Goal: Navigation & Orientation: Understand site structure

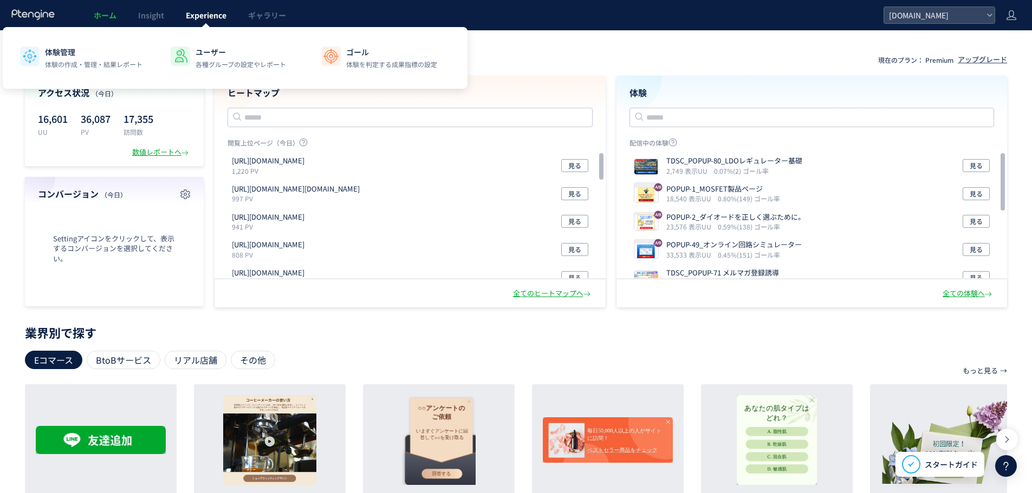
click at [181, 13] on link "Experience" at bounding box center [206, 15] width 62 height 30
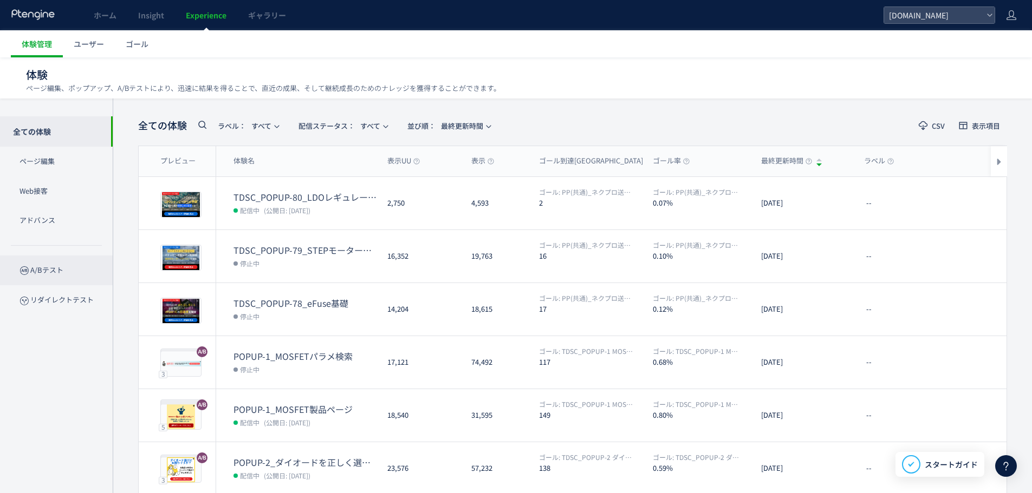
click at [60, 280] on p "A/Bテスト" at bounding box center [56, 271] width 113 height 30
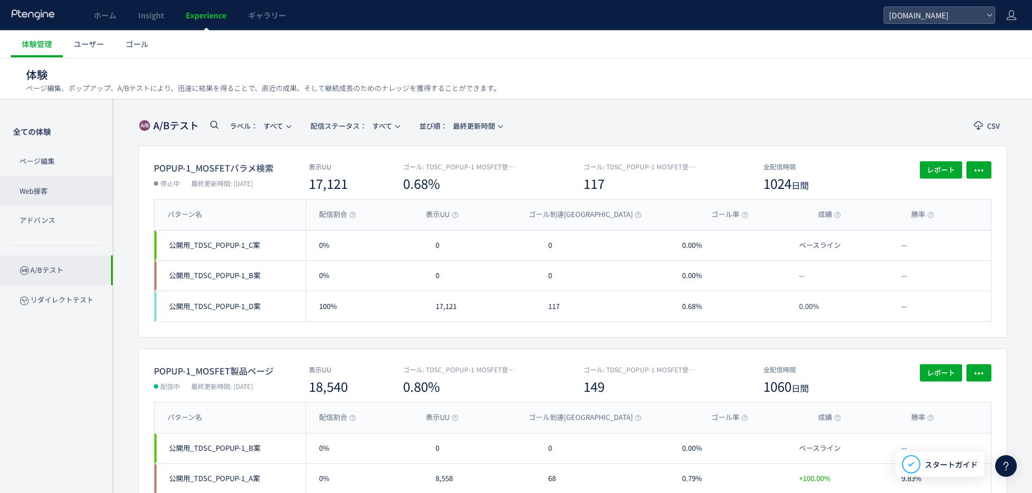
click at [56, 200] on p "Web接客" at bounding box center [56, 192] width 113 height 30
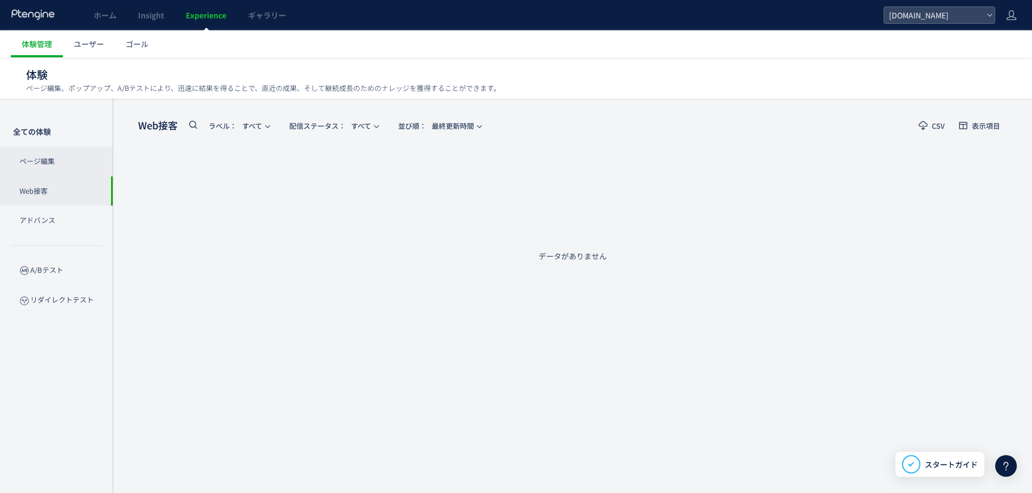
click at [64, 167] on p "ページ編集" at bounding box center [56, 162] width 113 height 30
click at [63, 263] on p "A/Bテスト" at bounding box center [56, 271] width 113 height 30
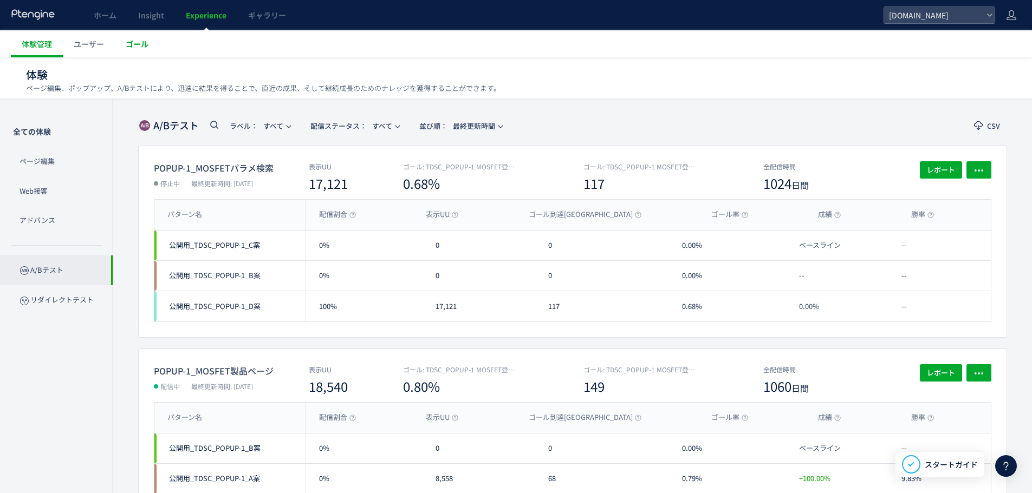
click at [148, 35] on link "ゴール" at bounding box center [137, 43] width 44 height 27
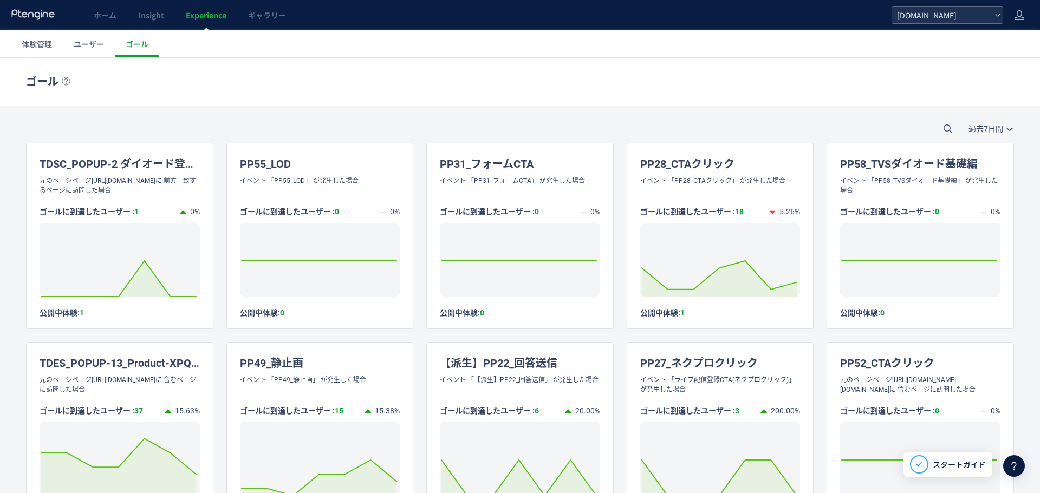
click at [967, 13] on span "[DOMAIN_NAME]" at bounding box center [941, 15] width 96 height 16
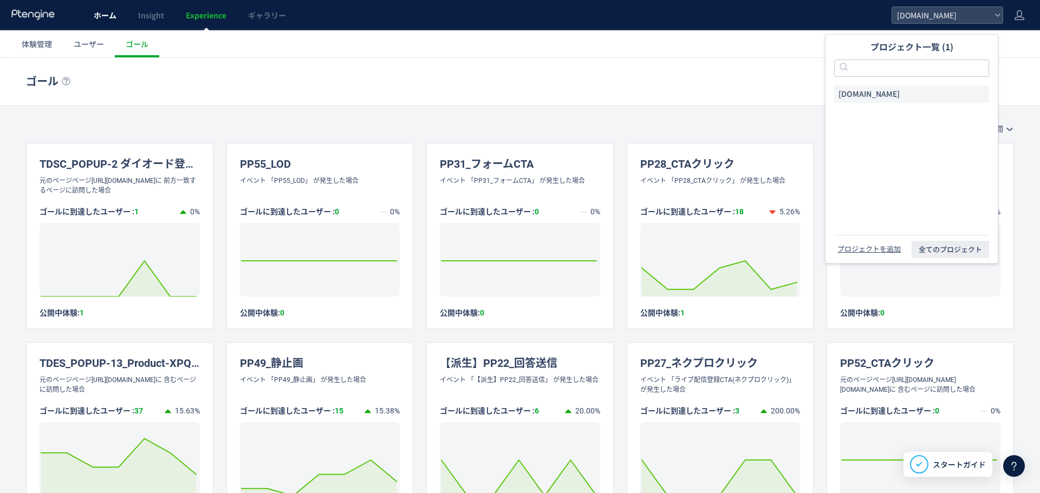
click at [118, 22] on link "ホーム" at bounding box center [105, 15] width 44 height 30
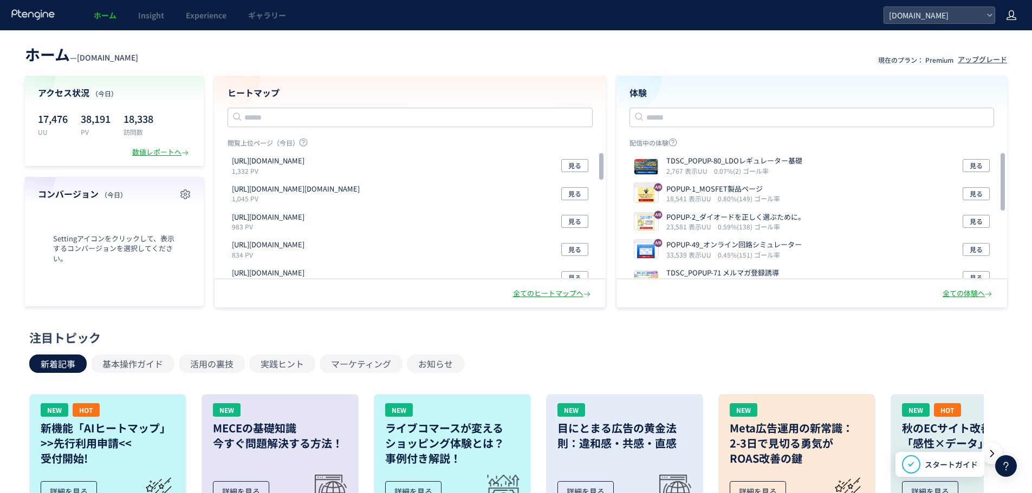
click at [1013, 16] on icon at bounding box center [1011, 15] width 11 height 11
click at [995, 37] on span "アカウント設定" at bounding box center [983, 42] width 53 height 11
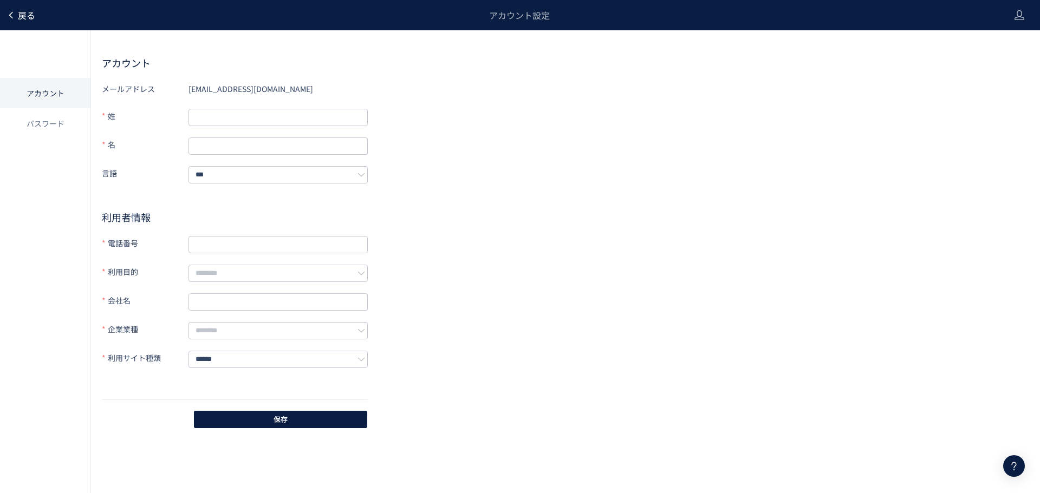
click at [29, 17] on span "戻る" at bounding box center [26, 15] width 17 height 13
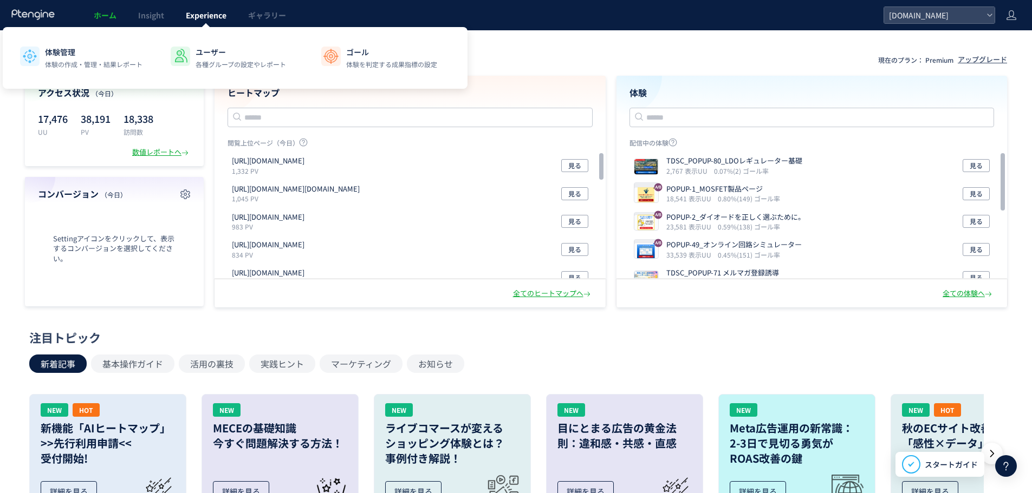
click at [206, 12] on span "Experience" at bounding box center [206, 15] width 41 height 11
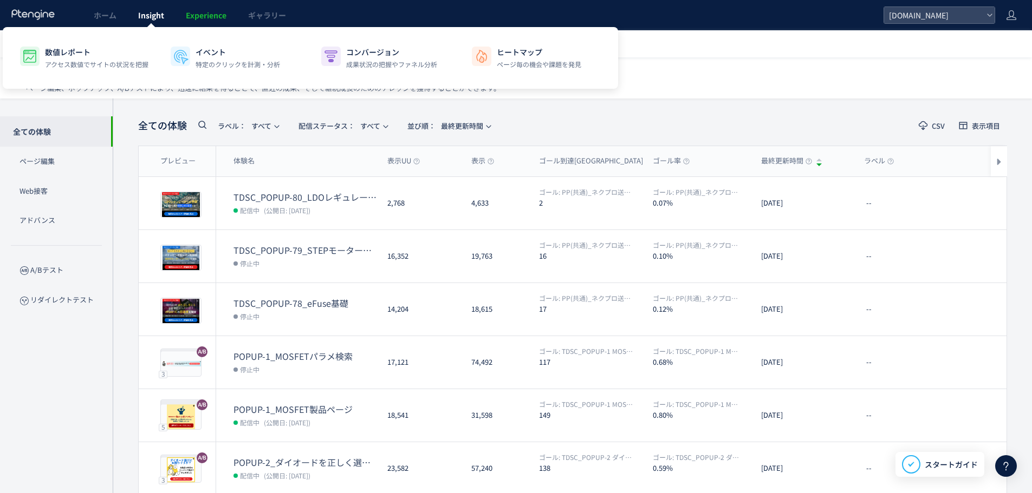
click at [148, 13] on span "Insight" at bounding box center [151, 15] width 26 height 11
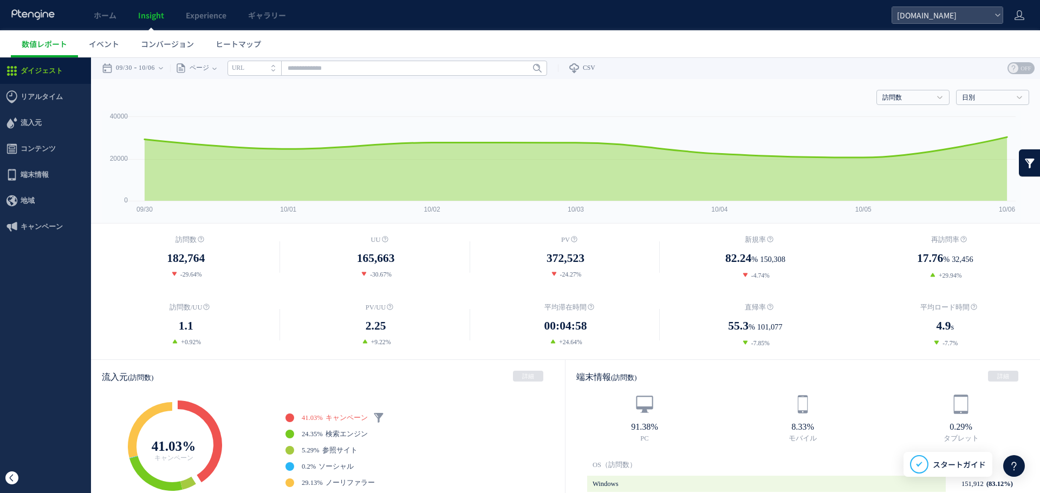
click at [11, 473] on span at bounding box center [11, 478] width 13 height 13
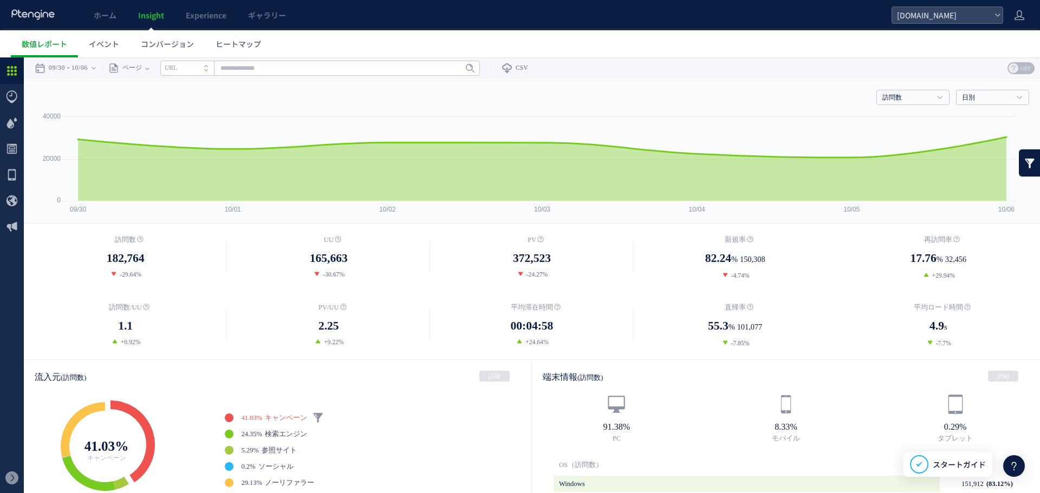
click at [14, 469] on div at bounding box center [12, 478] width 24 height 30
click at [80, 30] on link "イベント" at bounding box center [104, 43] width 52 height 27
click at [86, 38] on body "ホーム Insight Experience ギャラリー [DOMAIN_NAME] 数値レポート イベント コンバージョン ヒートマップ スキップ タグ設置…" at bounding box center [520, 246] width 1040 height 493
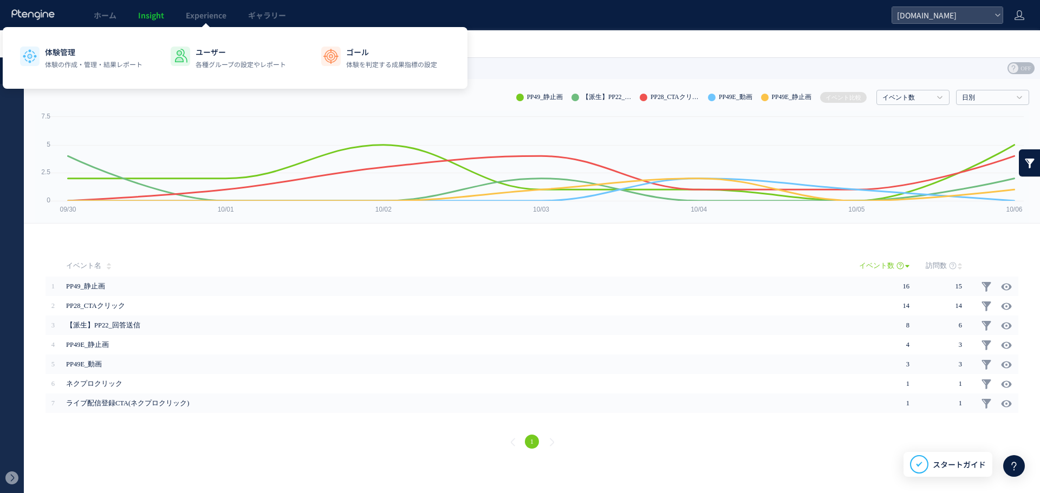
click at [206, 27] on div at bounding box center [205, 26] width 5 height 5
click at [208, 22] on link "Experience" at bounding box center [206, 15] width 62 height 30
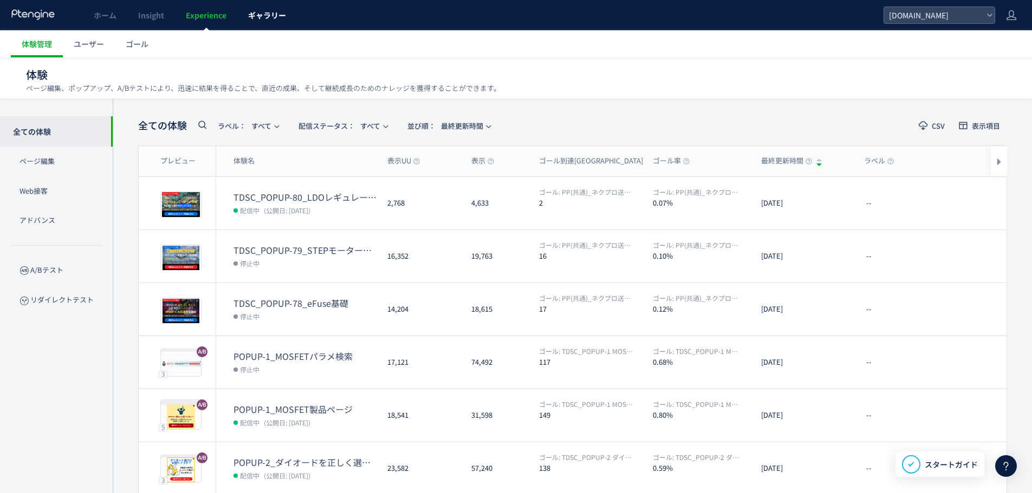
click at [270, 20] on span "ギャラリー" at bounding box center [267, 15] width 38 height 11
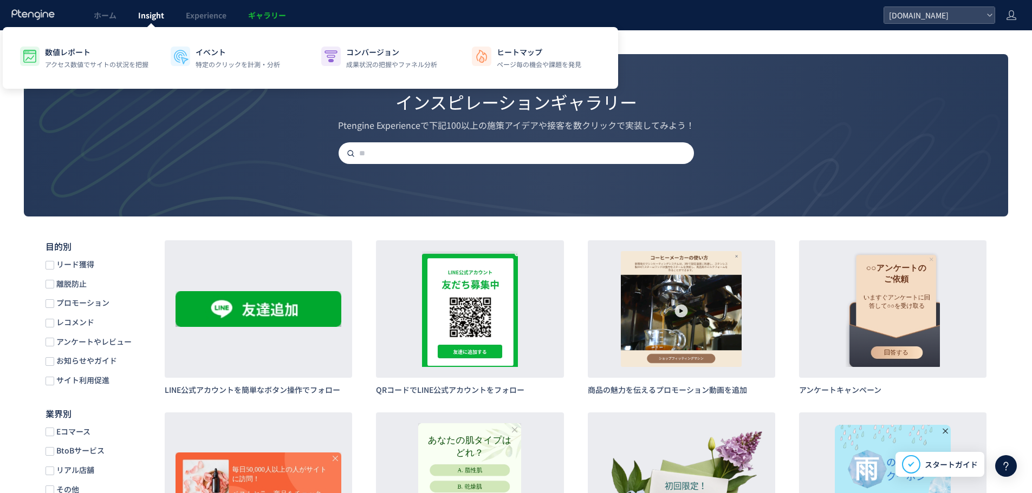
click at [156, 22] on link "Insight" at bounding box center [151, 15] width 48 height 30
